Goal: Task Accomplishment & Management: Complete application form

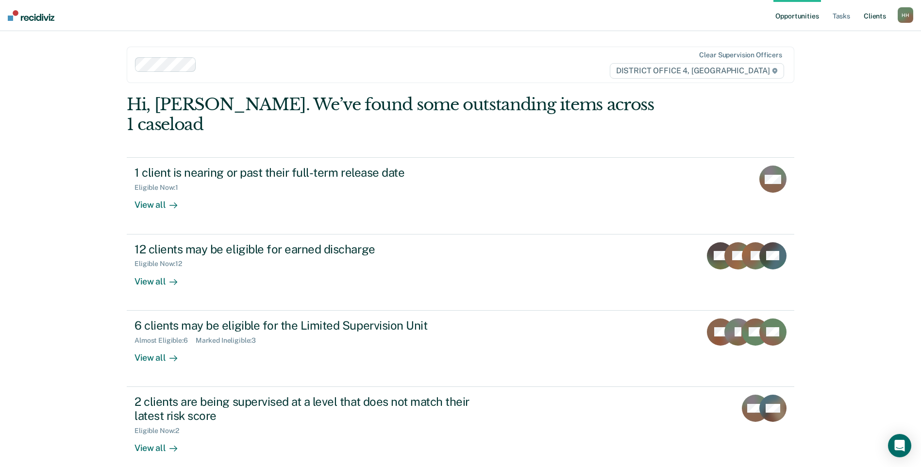
click at [877, 15] on link "Client s" at bounding box center [874, 15] width 26 height 31
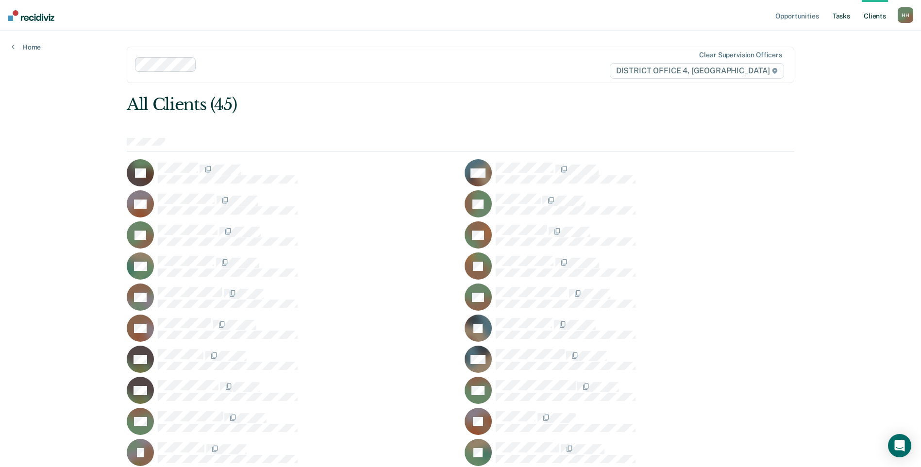
click at [832, 15] on link "Tasks" at bounding box center [840, 15] width 21 height 31
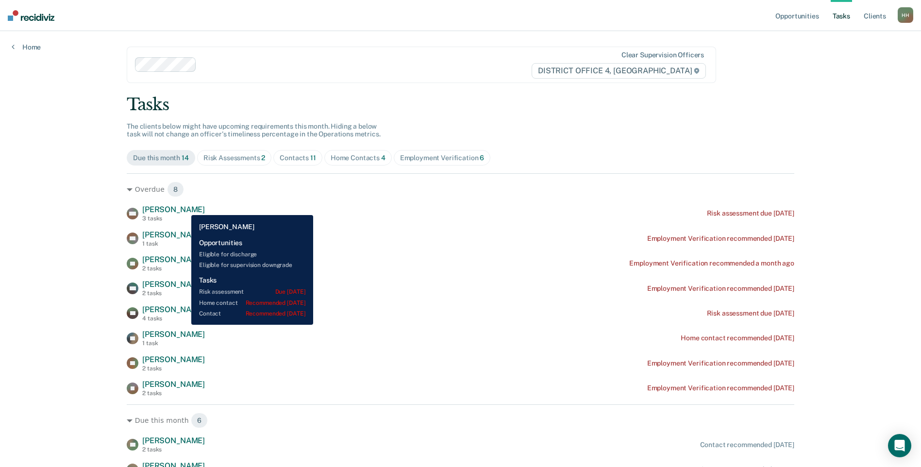
click at [184, 208] on span "[PERSON_NAME]" at bounding box center [173, 209] width 63 height 9
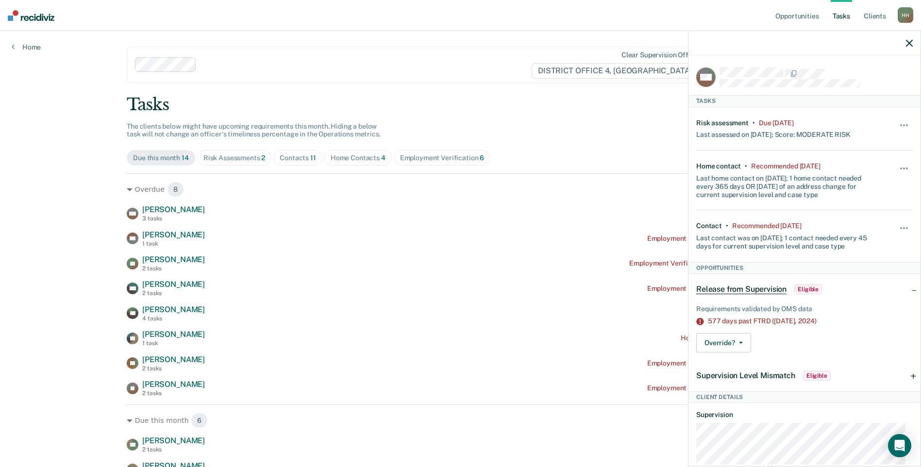
click at [585, 98] on div "Tasks" at bounding box center [460, 105] width 667 height 20
click at [899, 122] on button "button" at bounding box center [904, 130] width 17 height 16
click at [870, 200] on button "90 days" at bounding box center [878, 203] width 70 height 16
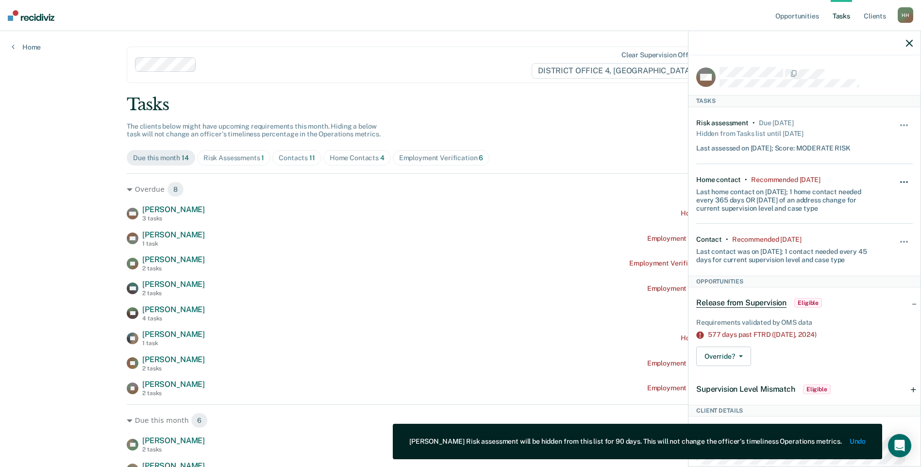
click at [900, 181] on span "button" at bounding box center [901, 182] width 2 height 2
click at [868, 262] on button "90 days" at bounding box center [878, 260] width 70 height 16
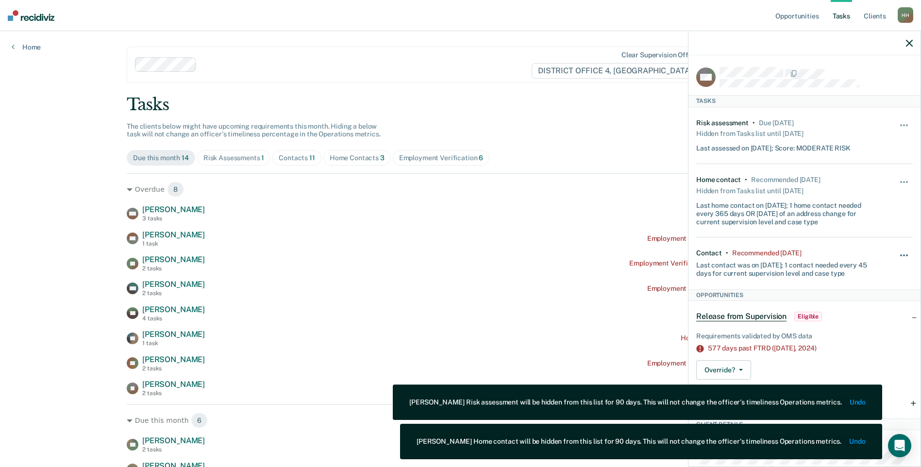
click at [897, 252] on button "button" at bounding box center [904, 260] width 17 height 16
click at [868, 328] on button "90 days" at bounding box center [878, 333] width 70 height 16
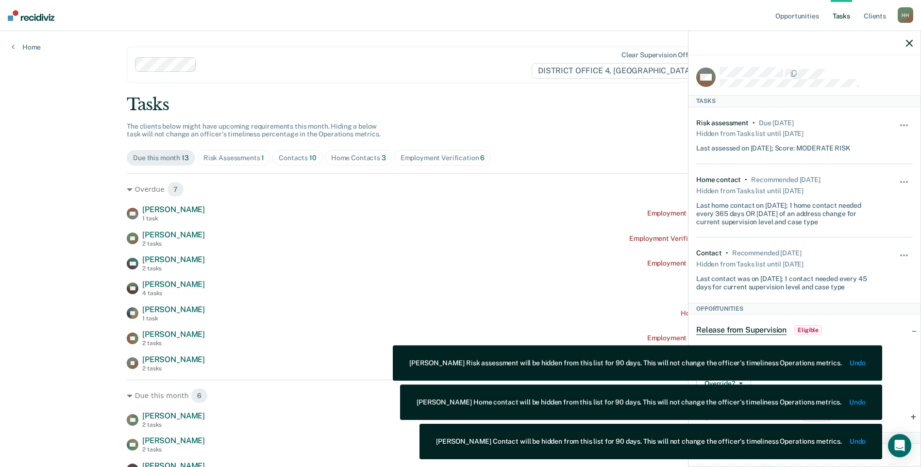
click at [910, 42] on icon "button" at bounding box center [909, 43] width 7 height 7
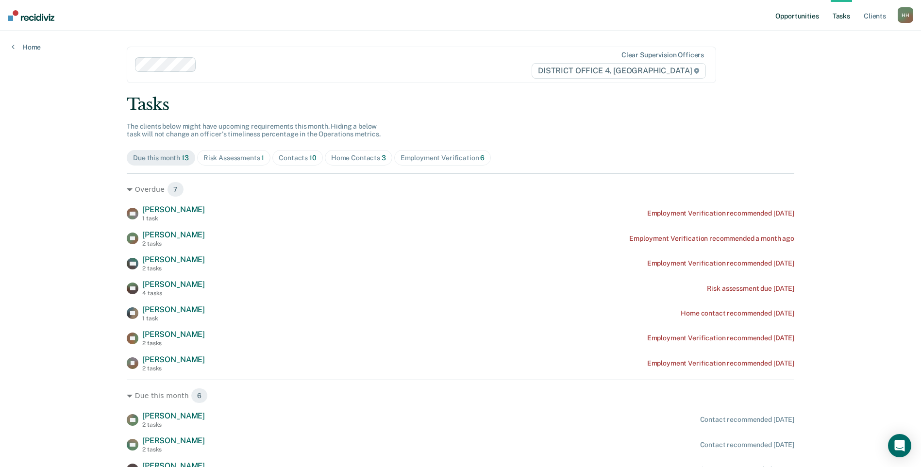
click at [790, 18] on link "Opportunities" at bounding box center [796, 15] width 47 height 31
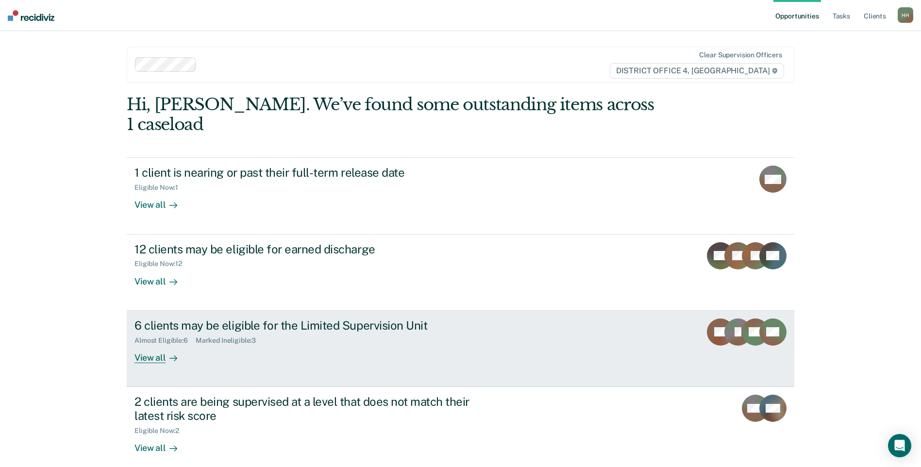
click at [312, 325] on div "6 clients may be eligible for the Limited Supervision Unit Almost Eligible : 6 …" at bounding box center [316, 340] width 364 height 45
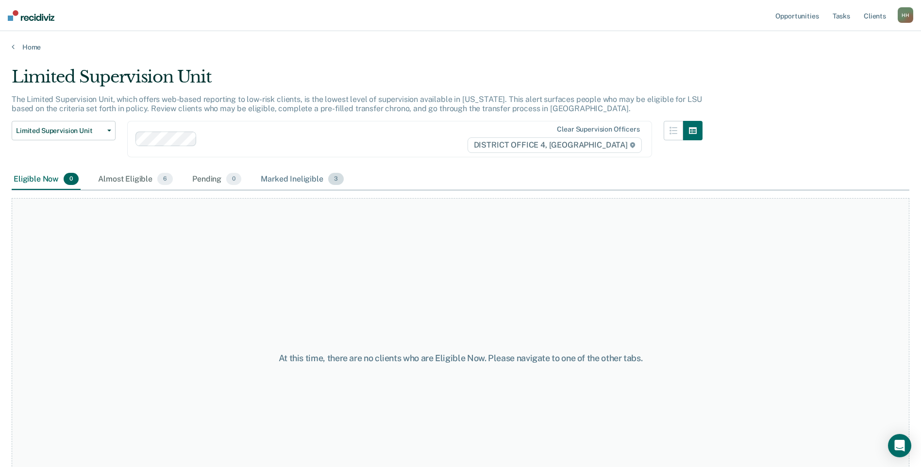
click at [296, 181] on div "Marked Ineligible 3" at bounding box center [302, 179] width 87 height 21
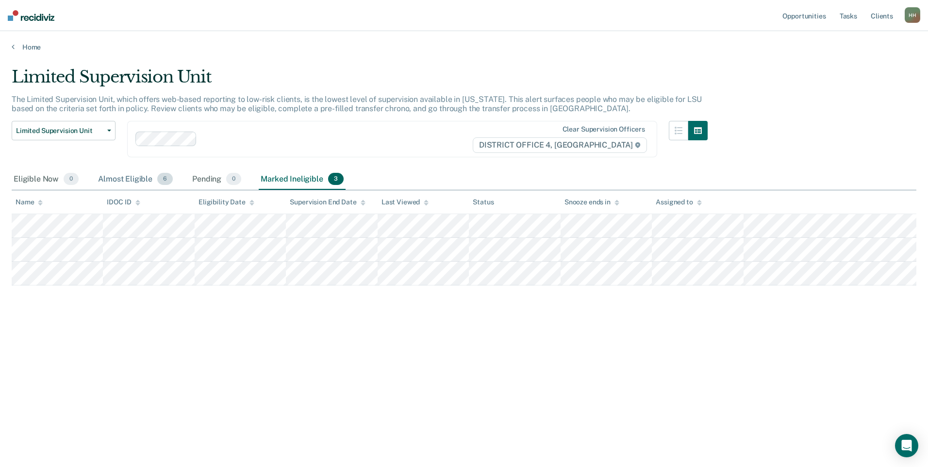
click at [130, 181] on div "Almost Eligible 6" at bounding box center [135, 179] width 79 height 21
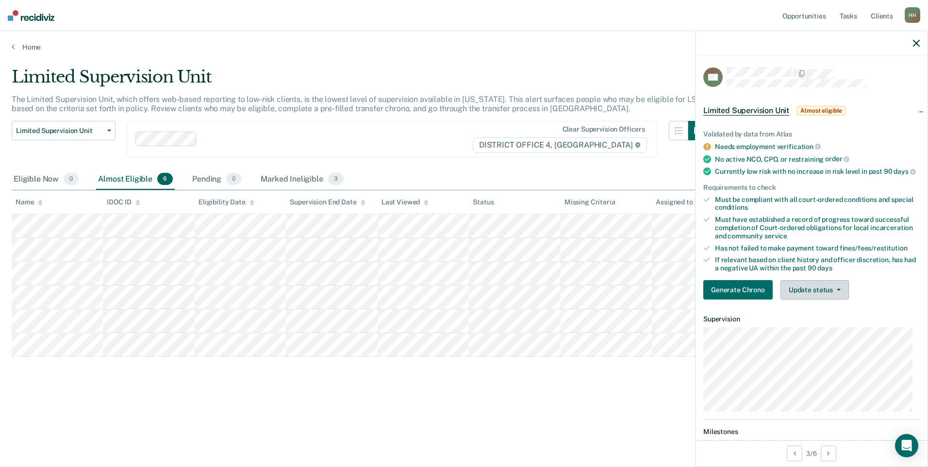
click at [817, 297] on button "Update status" at bounding box center [814, 289] width 68 height 19
click at [816, 321] on button "[PERSON_NAME]" at bounding box center [827, 313] width 94 height 16
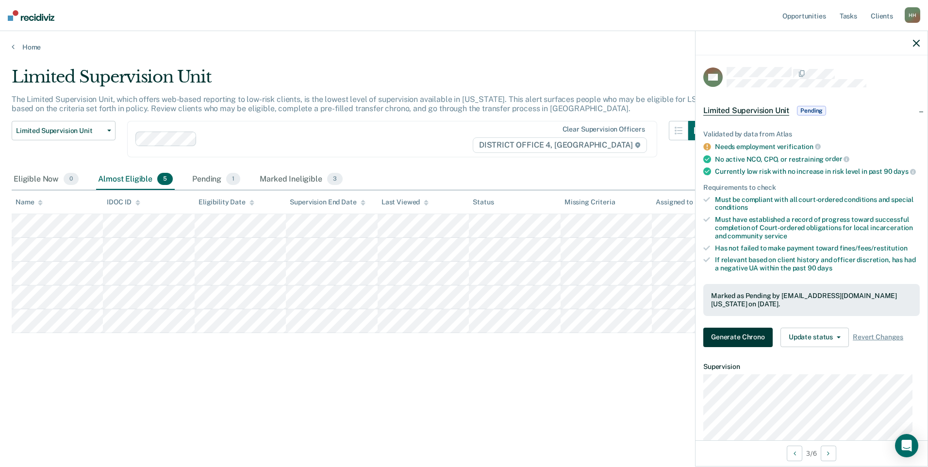
click at [745, 347] on button "Generate Chrono" at bounding box center [737, 337] width 69 height 19
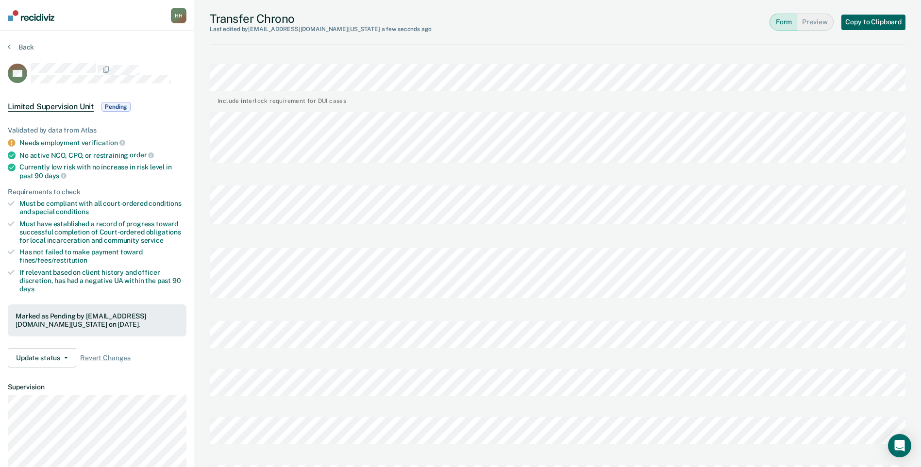
click at [878, 22] on button "Copy to Clipboard" at bounding box center [873, 23] width 64 height 16
